Goal: Information Seeking & Learning: Learn about a topic

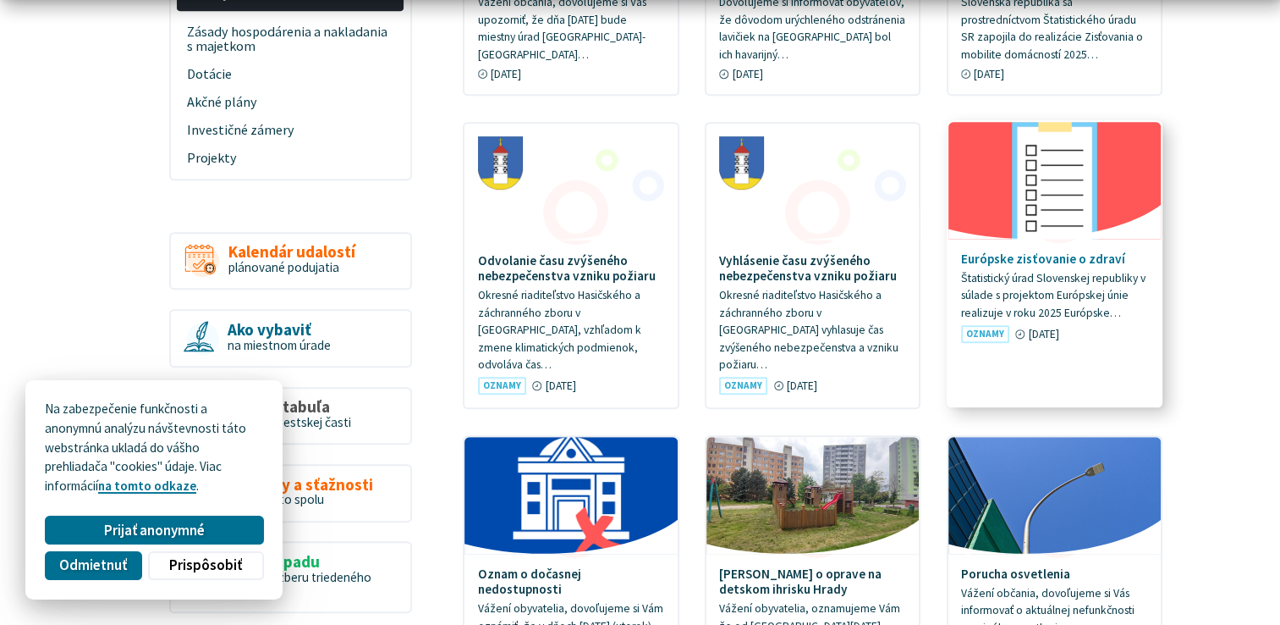
scroll to position [931, 0]
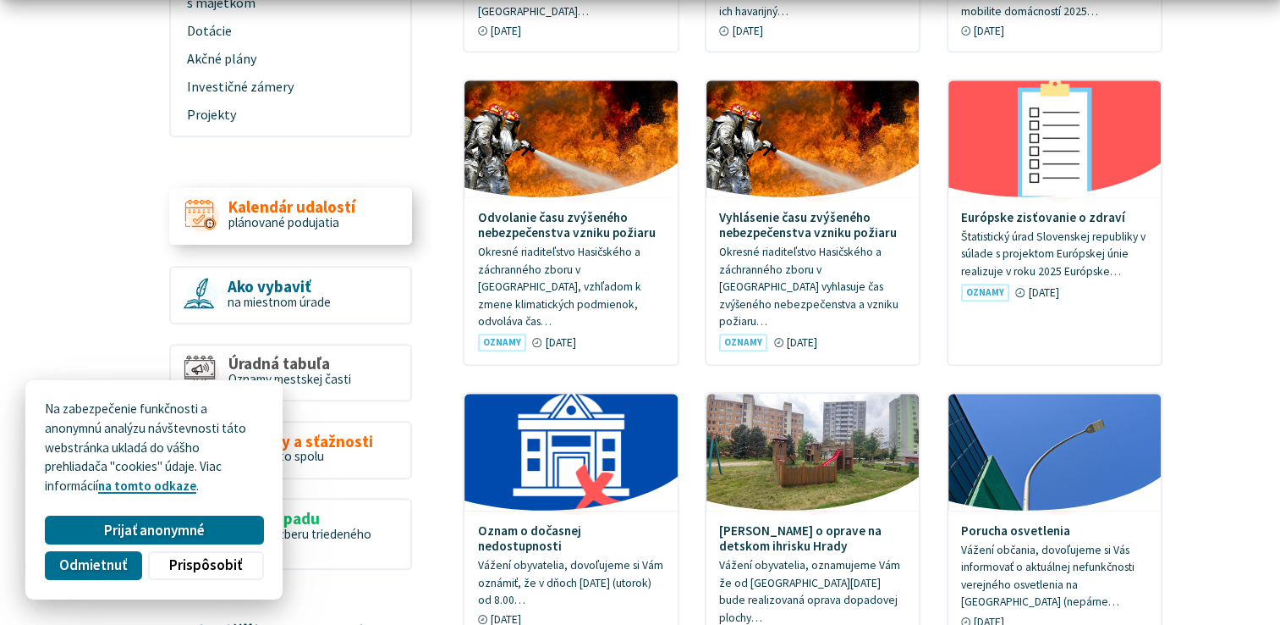
click at [298, 199] on span "Kalendár udalostí" at bounding box center [291, 208] width 127 height 18
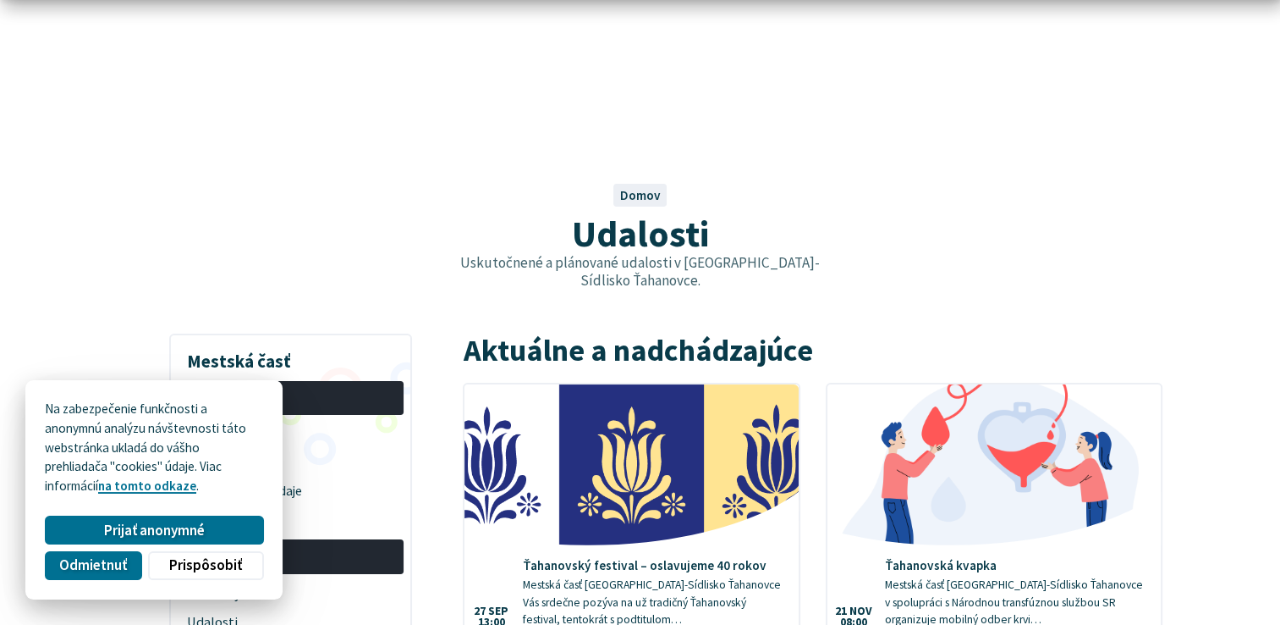
scroll to position [85, 0]
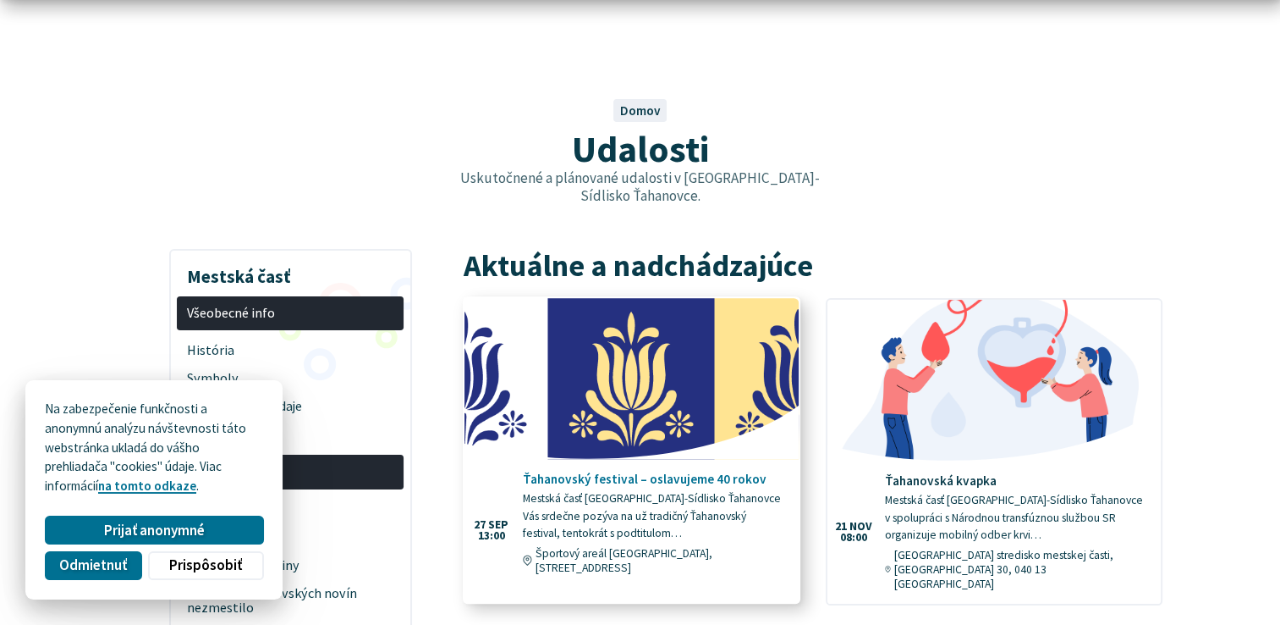
click at [635, 471] on h4 "Ťahanovský festival – oslavujeme 40 rokov" at bounding box center [654, 478] width 262 height 15
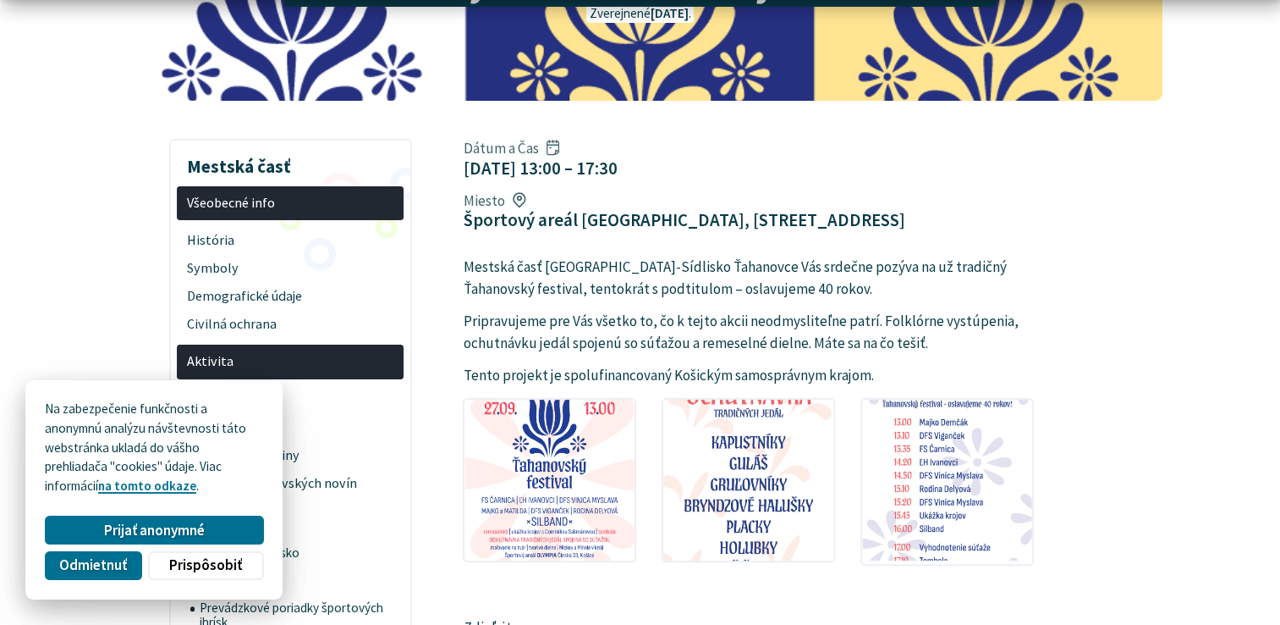
scroll to position [338, 0]
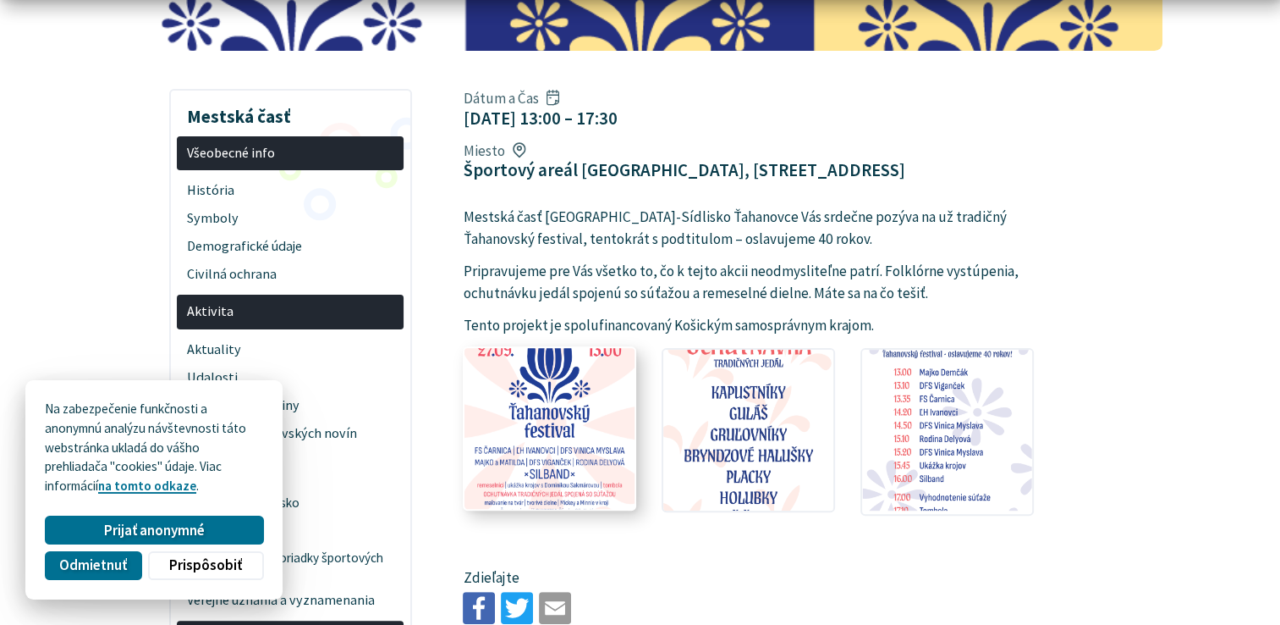
click at [547, 418] on img at bounding box center [549, 428] width 187 height 178
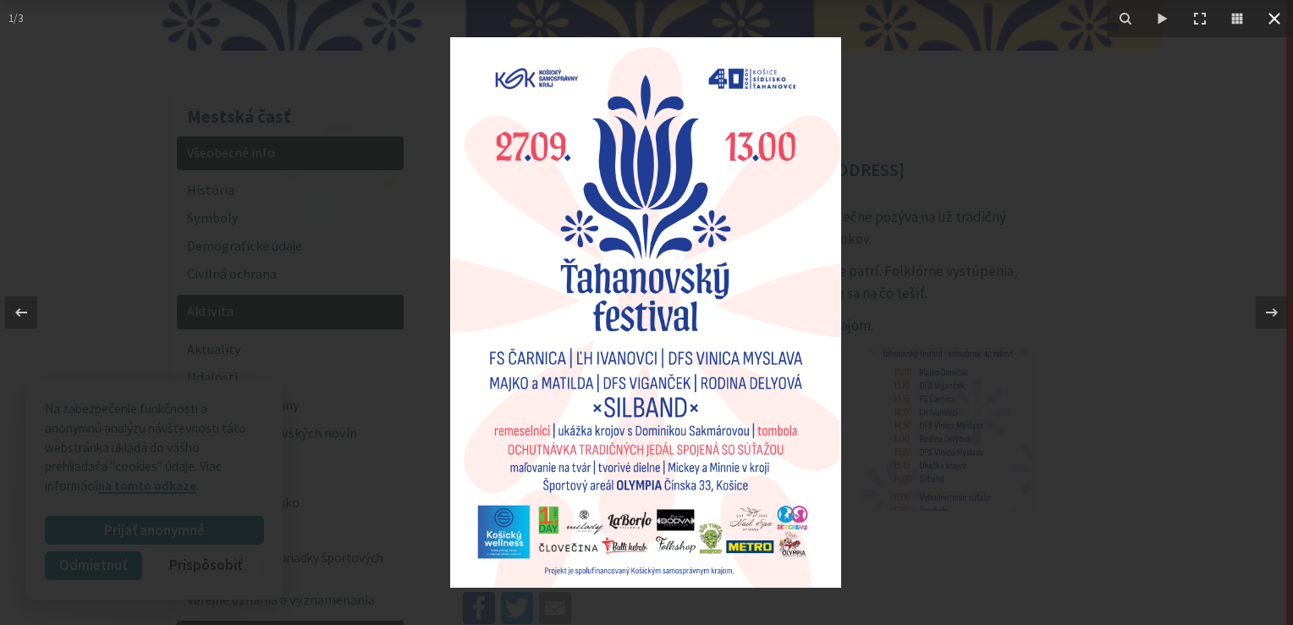
click at [1278, 25] on icon at bounding box center [1274, 18] width 20 height 20
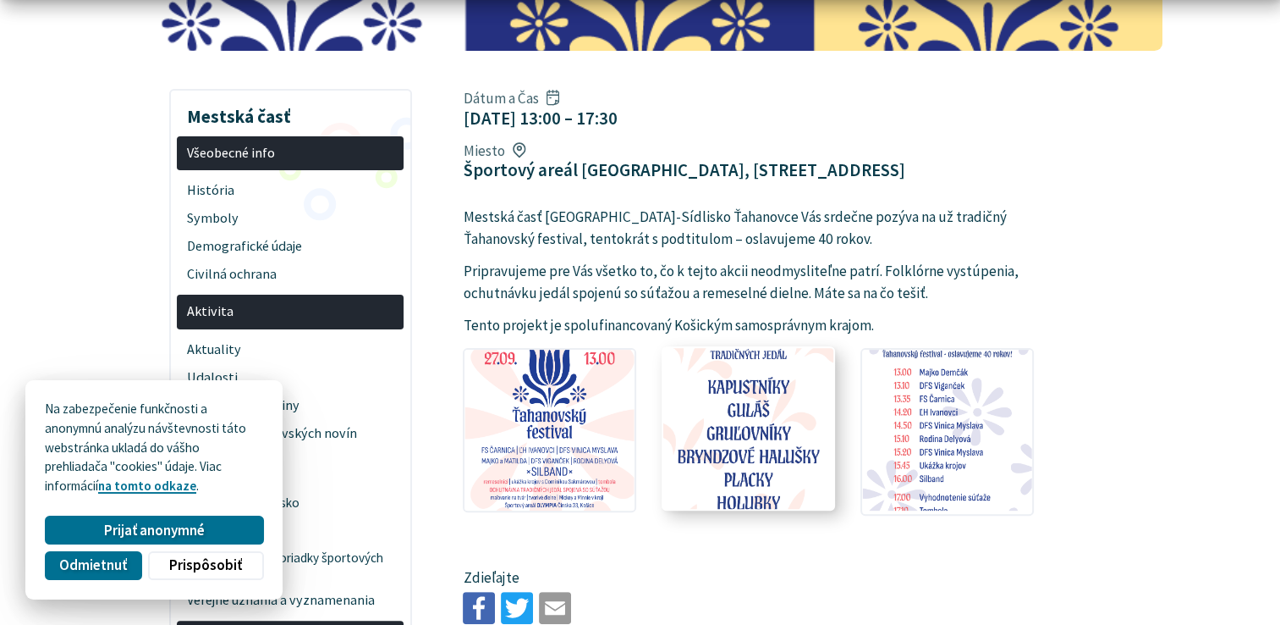
click at [745, 376] on img at bounding box center [748, 428] width 187 height 178
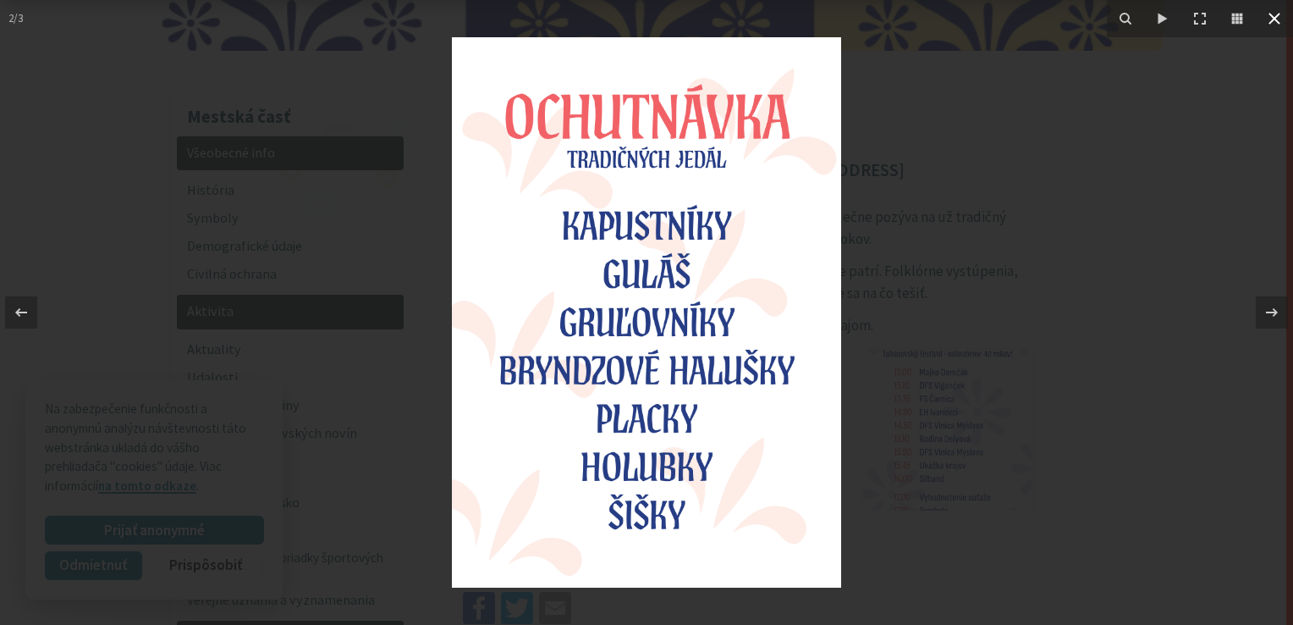
click at [1276, 17] on icon at bounding box center [1275, 19] width 12 height 12
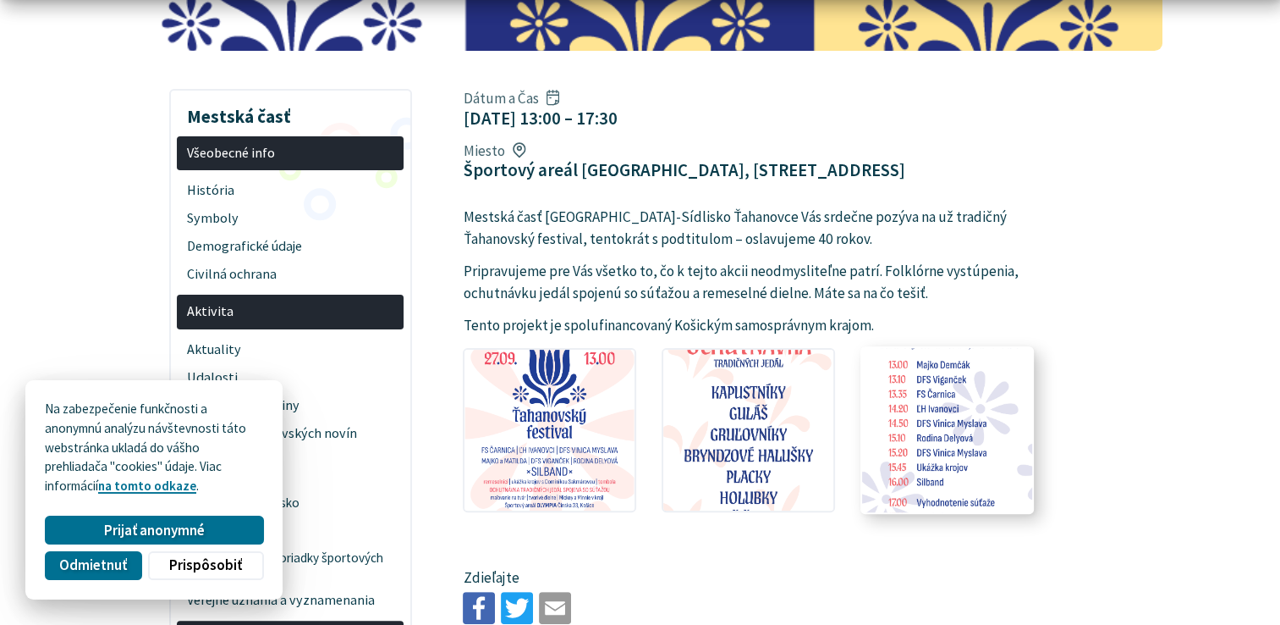
click at [951, 367] on img at bounding box center [947, 428] width 187 height 178
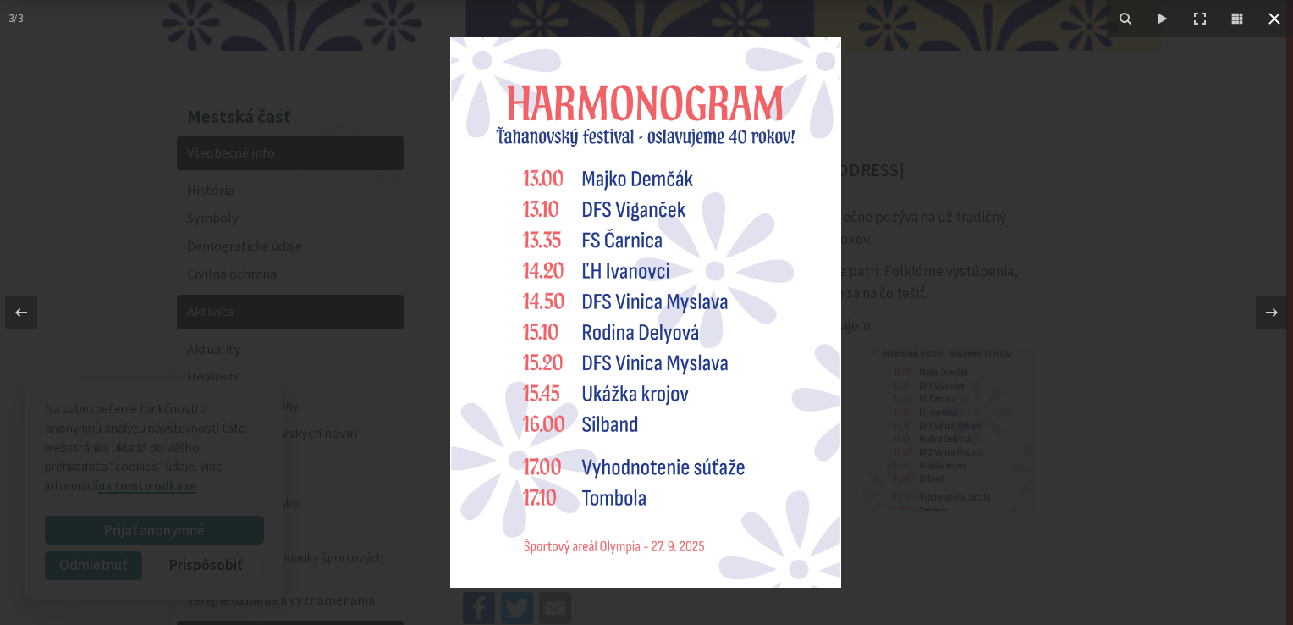
click at [1280, 23] on icon at bounding box center [1275, 19] width 12 height 12
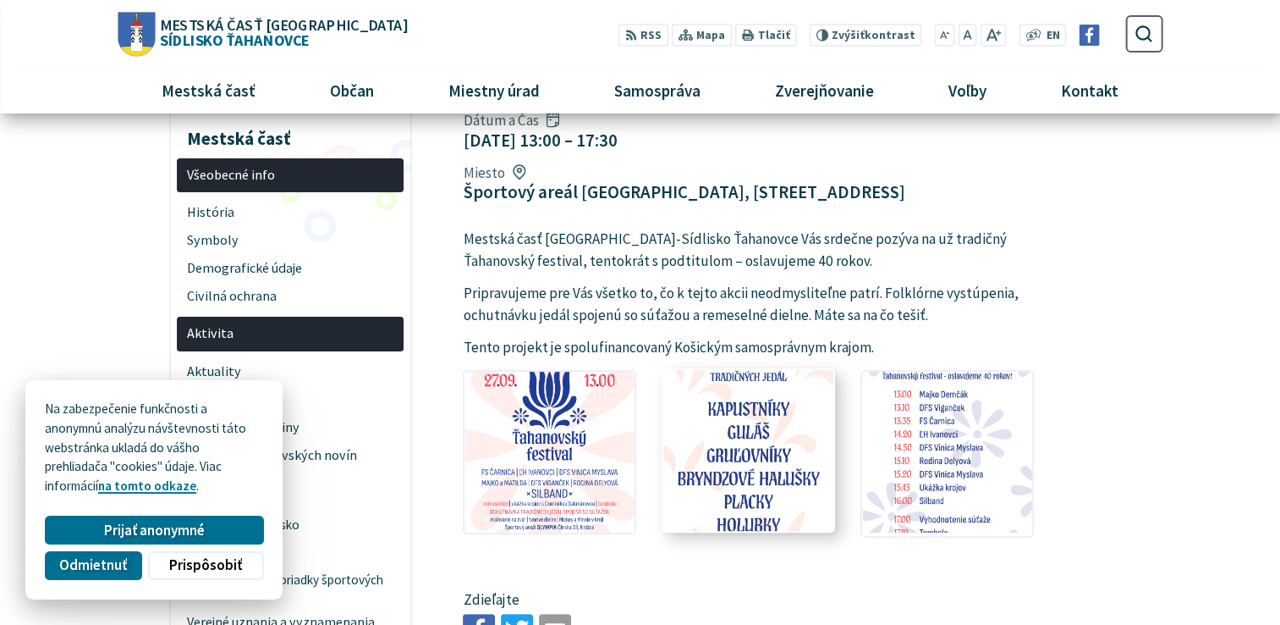
scroll to position [0, 0]
